Goal: Information Seeking & Learning: Learn about a topic

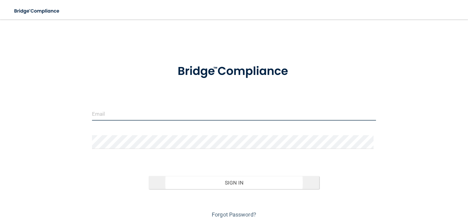
type input "[EMAIL_ADDRESS][DOMAIN_NAME]"
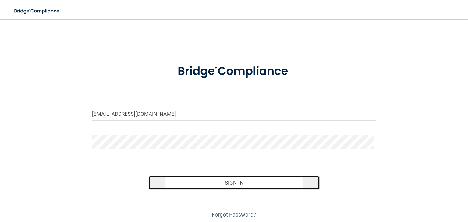
click at [229, 182] on button "Sign In" at bounding box center [234, 182] width 170 height 13
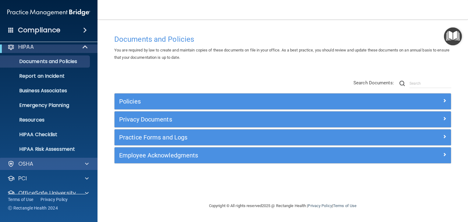
scroll to position [30, 0]
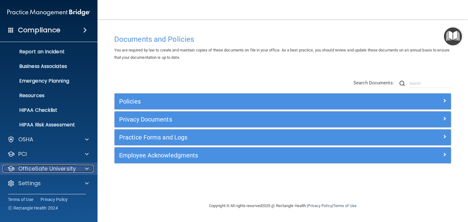
click at [41, 168] on p "OfficeSafe University" at bounding box center [47, 168] width 58 height 7
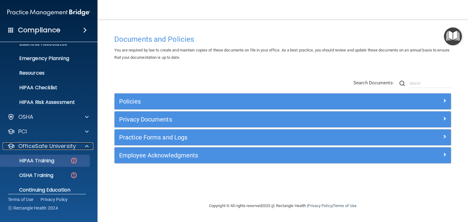
scroll to position [74, 0]
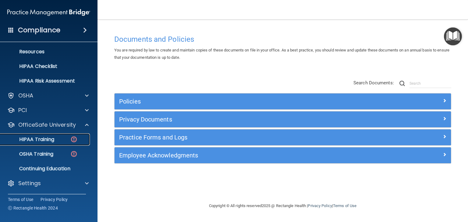
click at [39, 139] on p "HIPAA Training" at bounding box center [29, 139] width 50 height 6
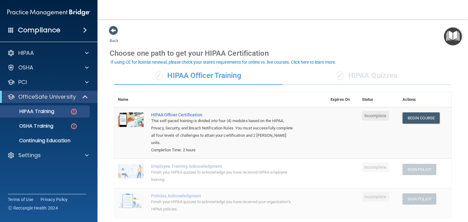
click at [368, 75] on div "✓ HIPAA Quizzes" at bounding box center [367, 76] width 168 height 18
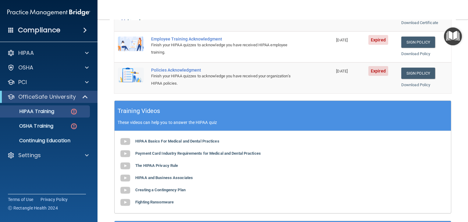
scroll to position [219, 0]
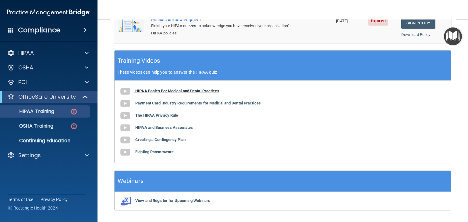
click at [171, 91] on b "HIPAA Basics For Medical and Dental Practices" at bounding box center [177, 91] width 84 height 5
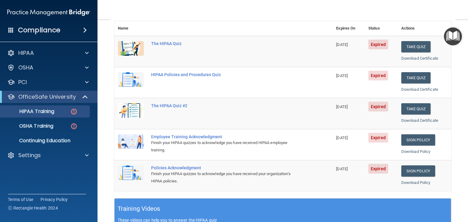
scroll to position [97, 0]
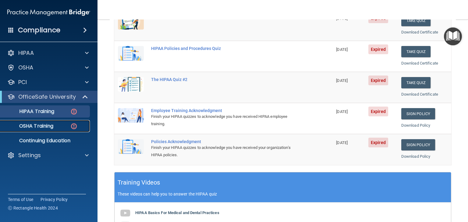
click at [39, 124] on p "OSHA Training" at bounding box center [28, 126] width 49 height 6
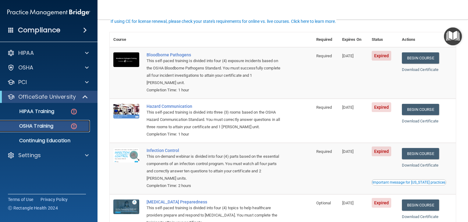
scroll to position [62, 0]
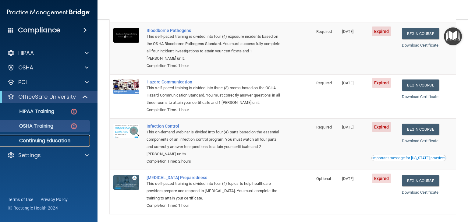
click at [49, 142] on p "Continuing Education" at bounding box center [45, 141] width 83 height 6
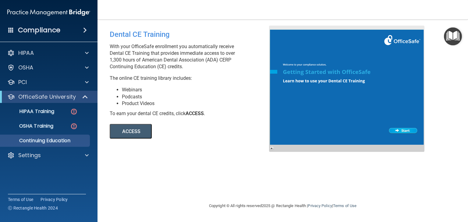
click at [124, 134] on button "ACCESS" at bounding box center [131, 131] width 42 height 15
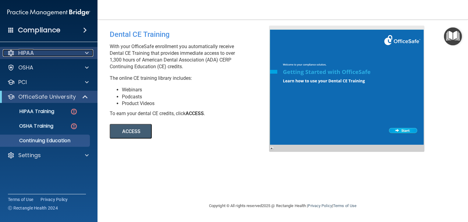
click at [38, 52] on div "HIPAA" at bounding box center [41, 52] width 76 height 7
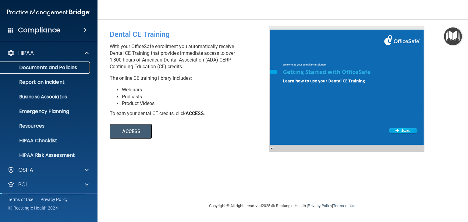
click at [49, 68] on p "Documents and Policies" at bounding box center [45, 68] width 83 height 6
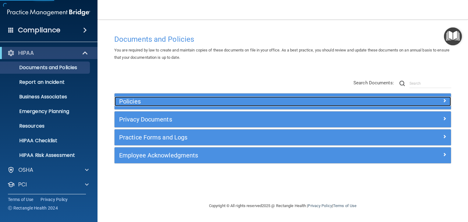
click at [129, 99] on h5 "Policies" at bounding box center [240, 101] width 243 height 7
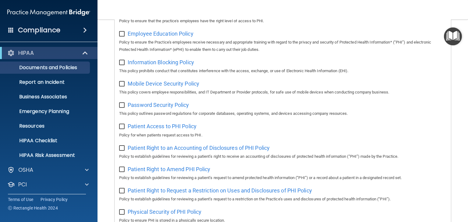
scroll to position [268, 0]
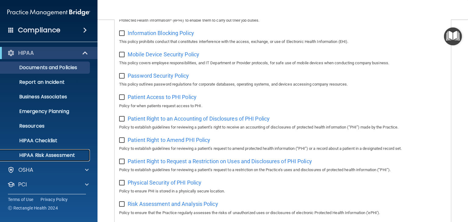
click at [47, 156] on p "HIPAA Risk Assessment" at bounding box center [45, 155] width 83 height 6
